Goal: Check status: Check status

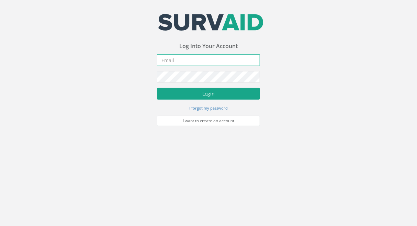
type input "[PERSON_NAME][EMAIL_ADDRESS][PERSON_NAME][DOMAIN_NAME]"
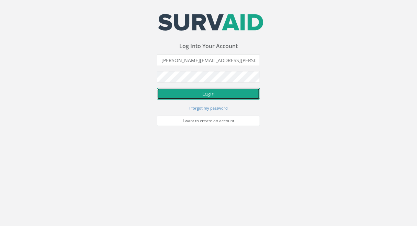
click at [205, 96] on button "Login" at bounding box center [208, 94] width 103 height 12
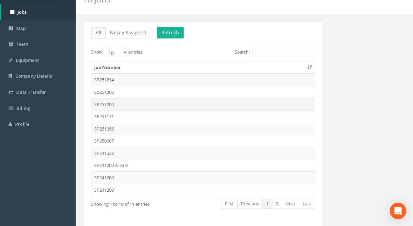
scroll to position [56, 0]
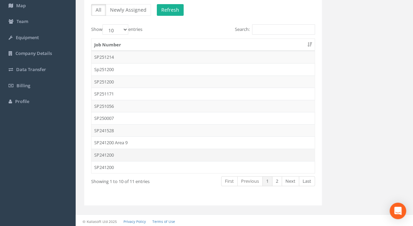
click at [106, 155] on td "SP241200" at bounding box center [202, 155] width 223 height 12
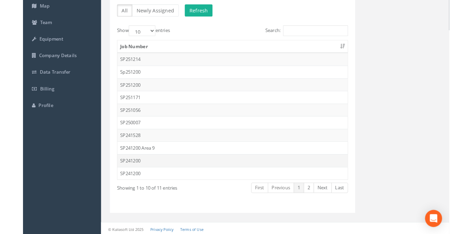
scroll to position [0, 0]
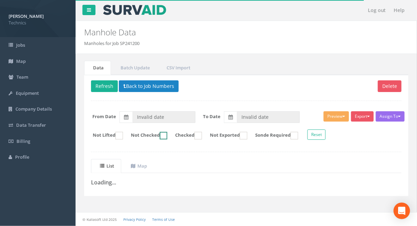
click at [167, 134] on ins at bounding box center [164, 136] width 8 height 8
checkbox input "true"
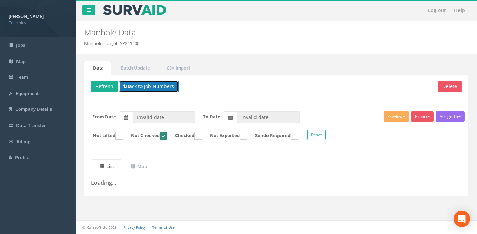
click at [147, 84] on button "Back to Job Numbers" at bounding box center [149, 86] width 60 height 12
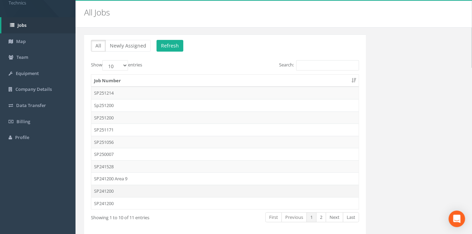
scroll to position [31, 0]
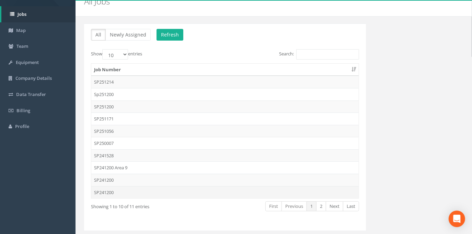
click at [107, 191] on td "SP241200" at bounding box center [225, 192] width 268 height 12
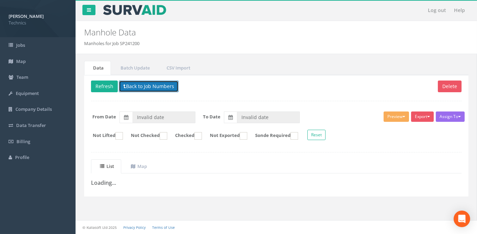
click at [151, 87] on button "Back to Job Numbers" at bounding box center [149, 86] width 60 height 12
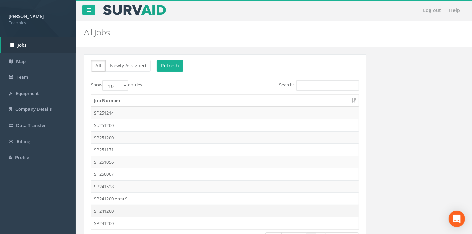
click at [106, 211] on td "SP241200" at bounding box center [225, 210] width 268 height 12
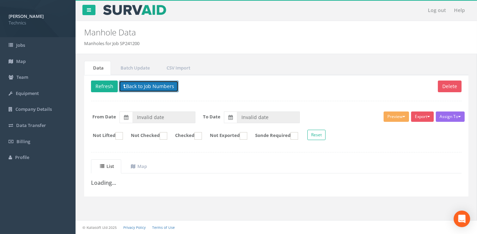
click at [151, 86] on button "Back to Job Numbers" at bounding box center [149, 86] width 60 height 12
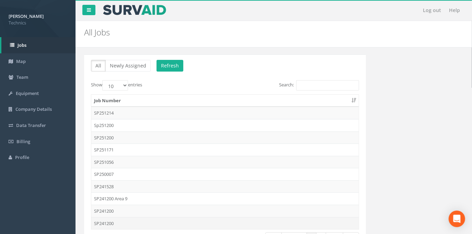
click at [102, 222] on td "SP241200" at bounding box center [225, 223] width 268 height 12
